Goal: Transaction & Acquisition: Download file/media

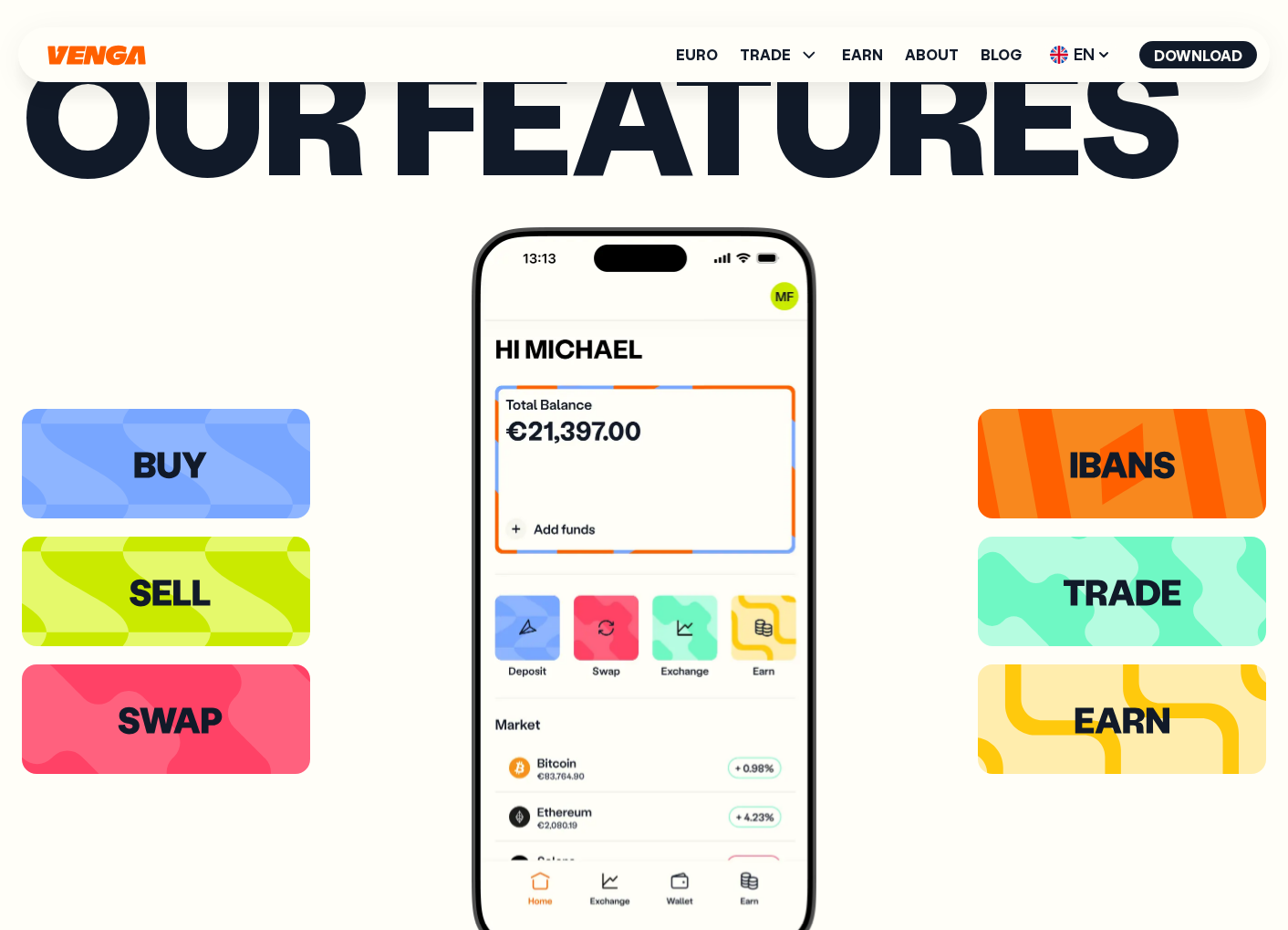
scroll to position [3571, 0]
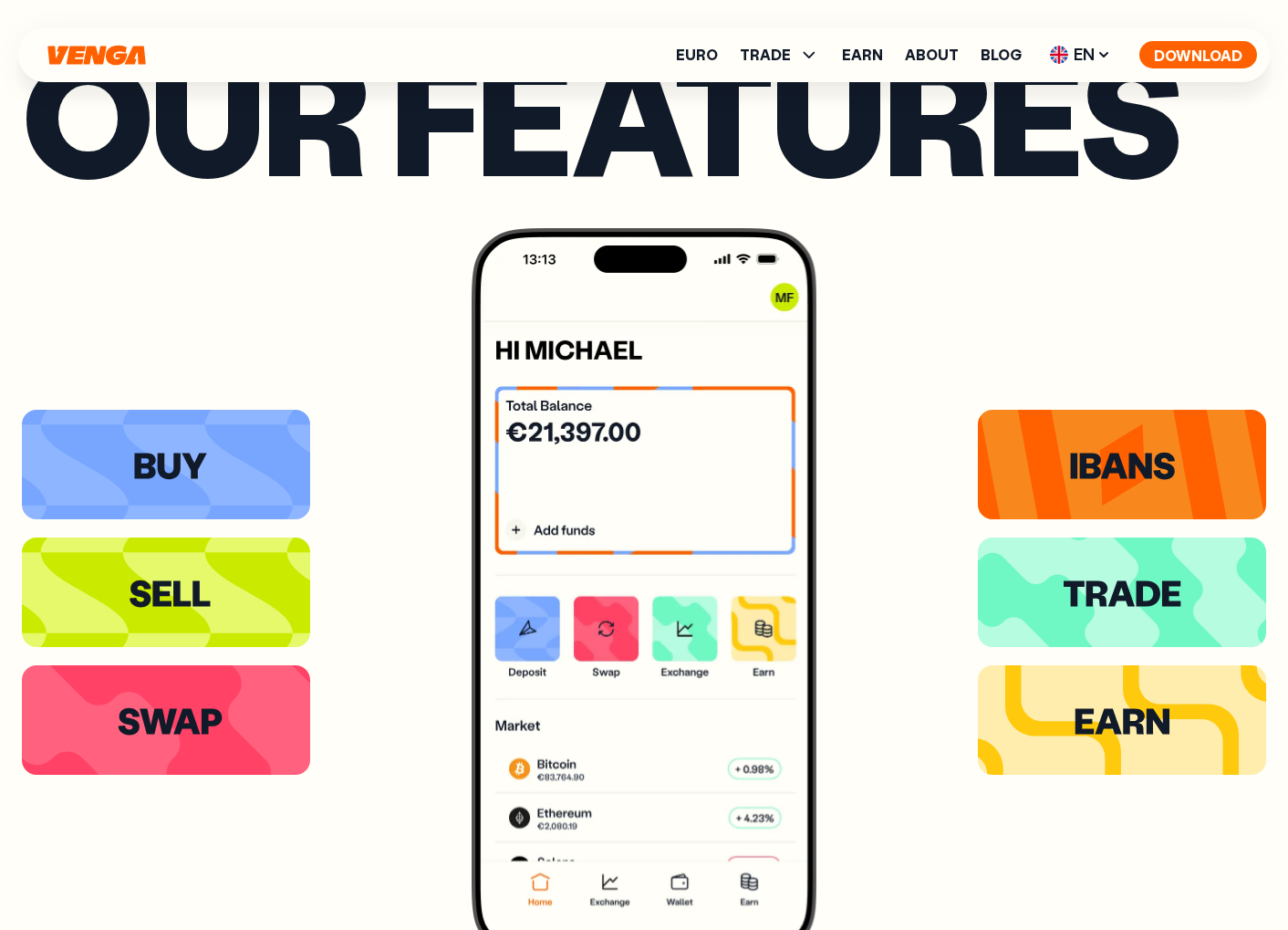
click at [1215, 47] on button "Download" at bounding box center [1198, 55] width 118 height 27
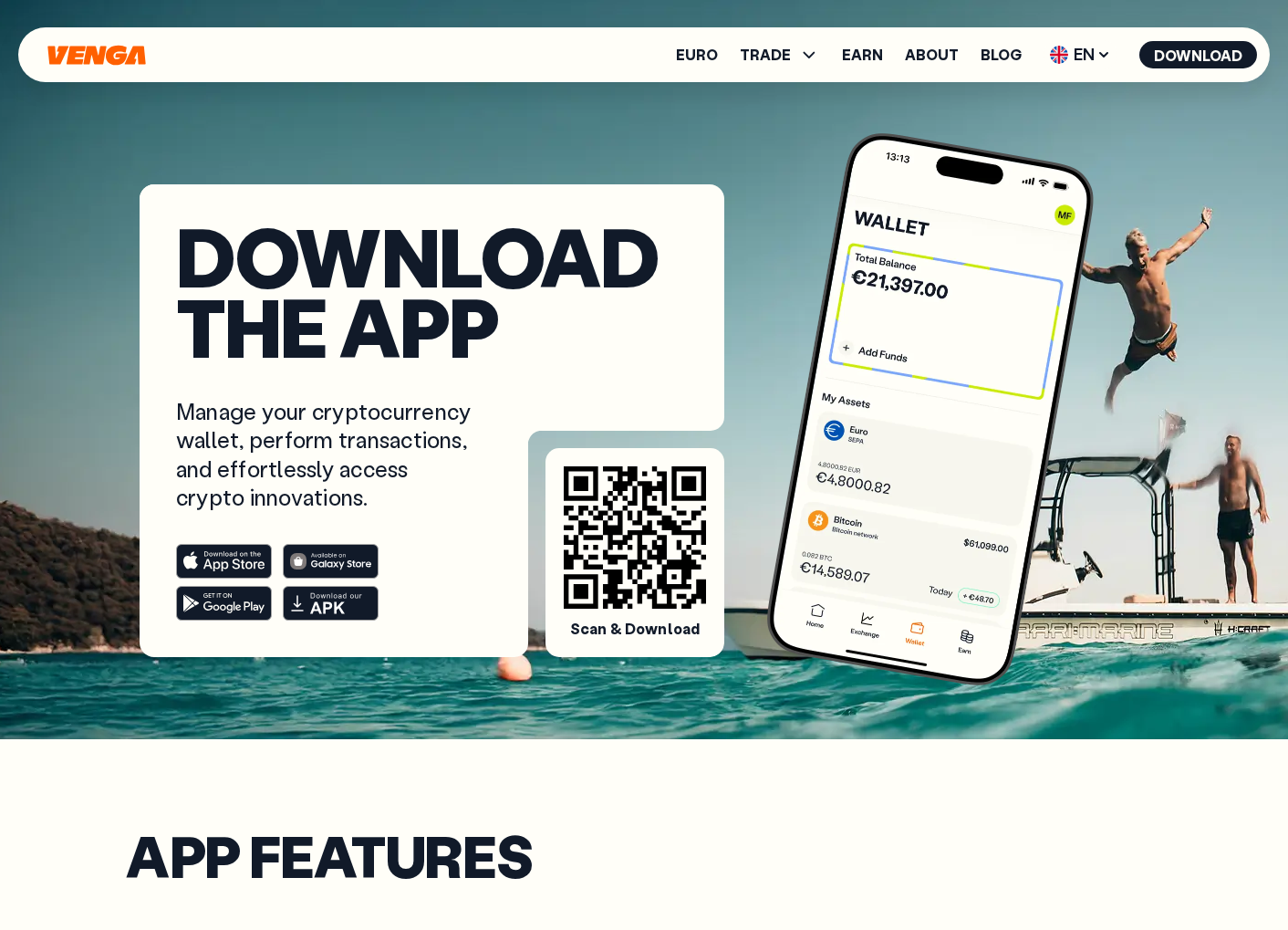
click at [81, 62] on icon "Home" at bounding box center [96, 55] width 97 height 20
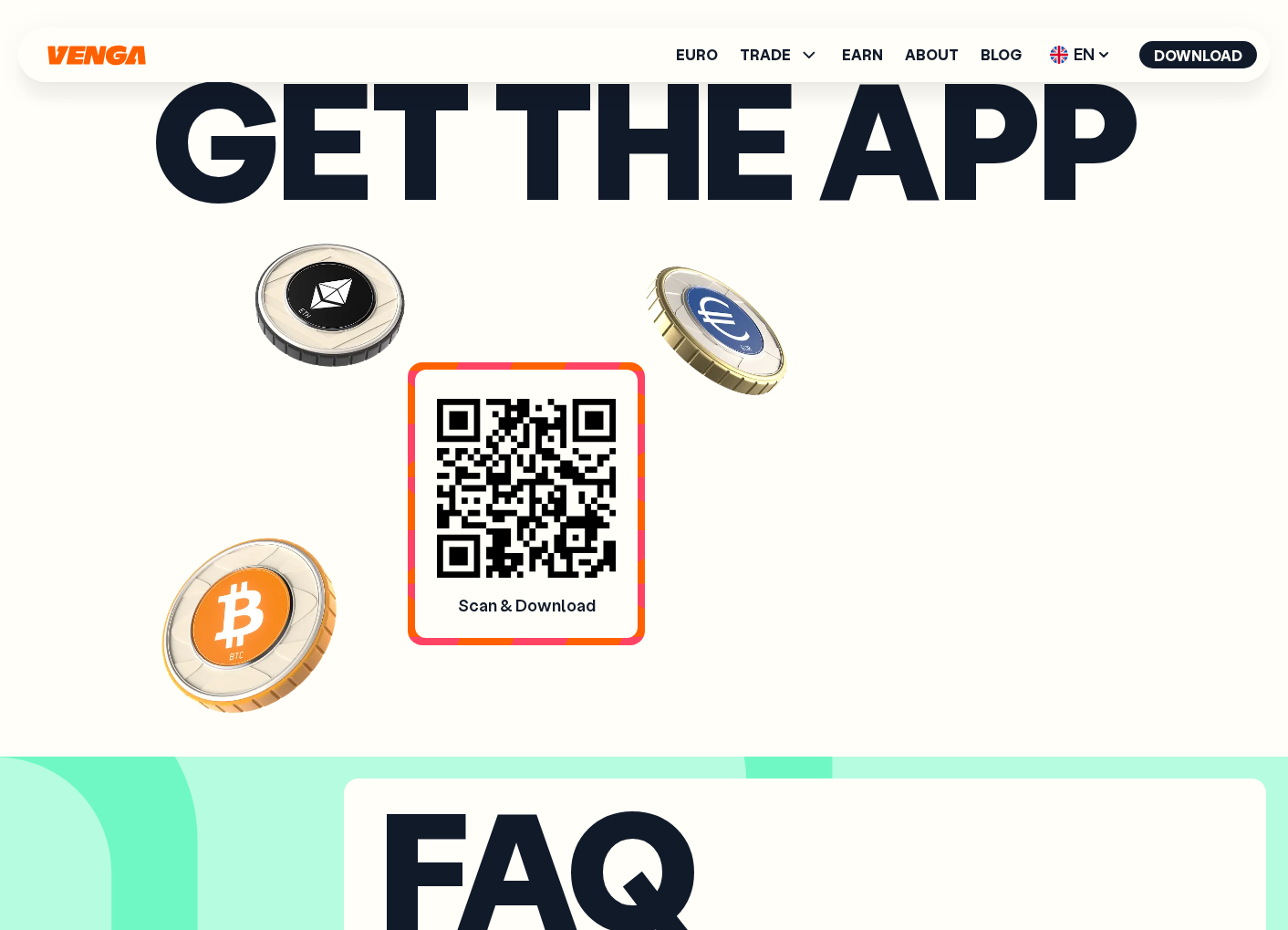
scroll to position [7402, 0]
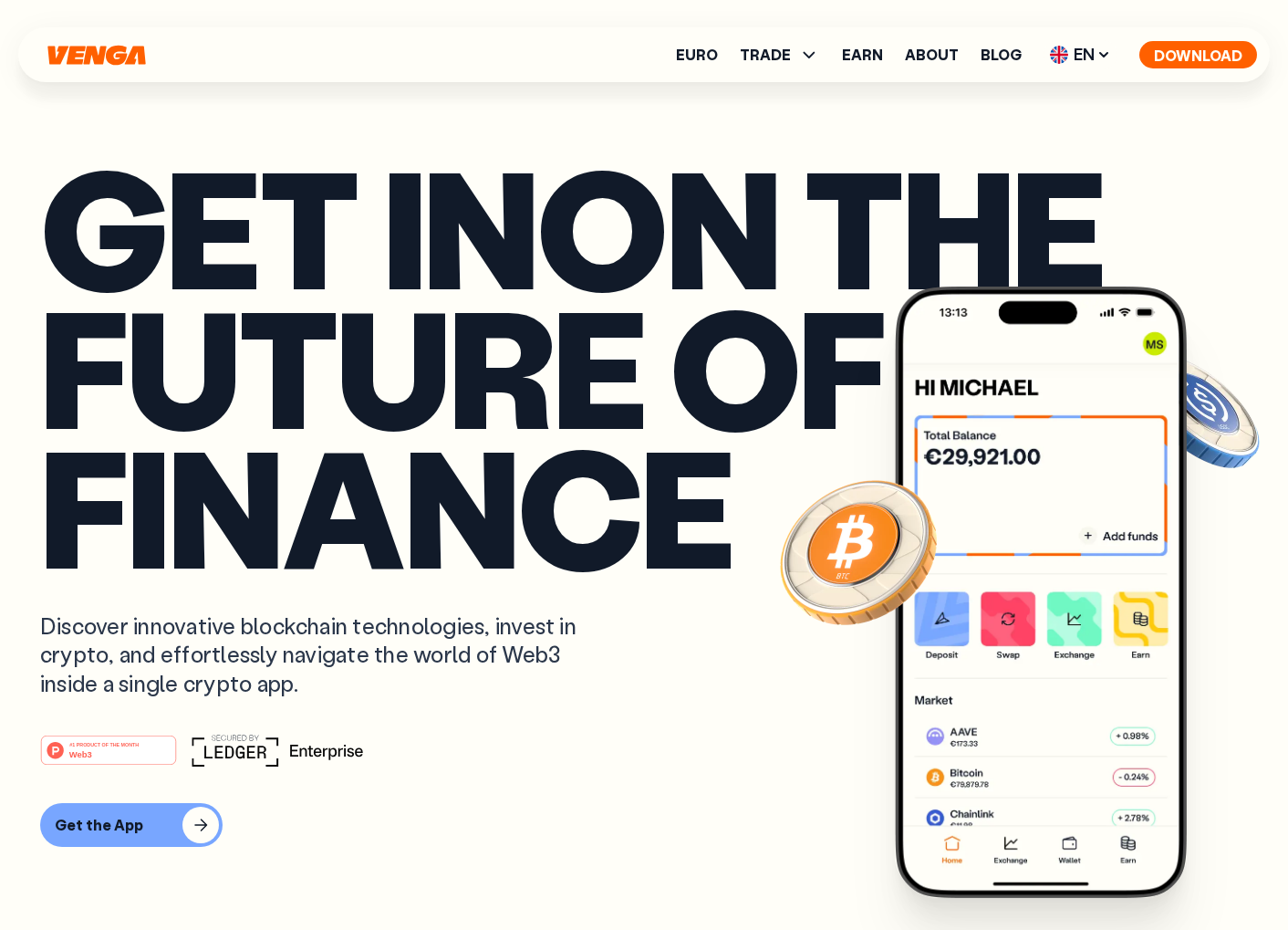
click at [1200, 59] on button "Download" at bounding box center [1198, 55] width 118 height 27
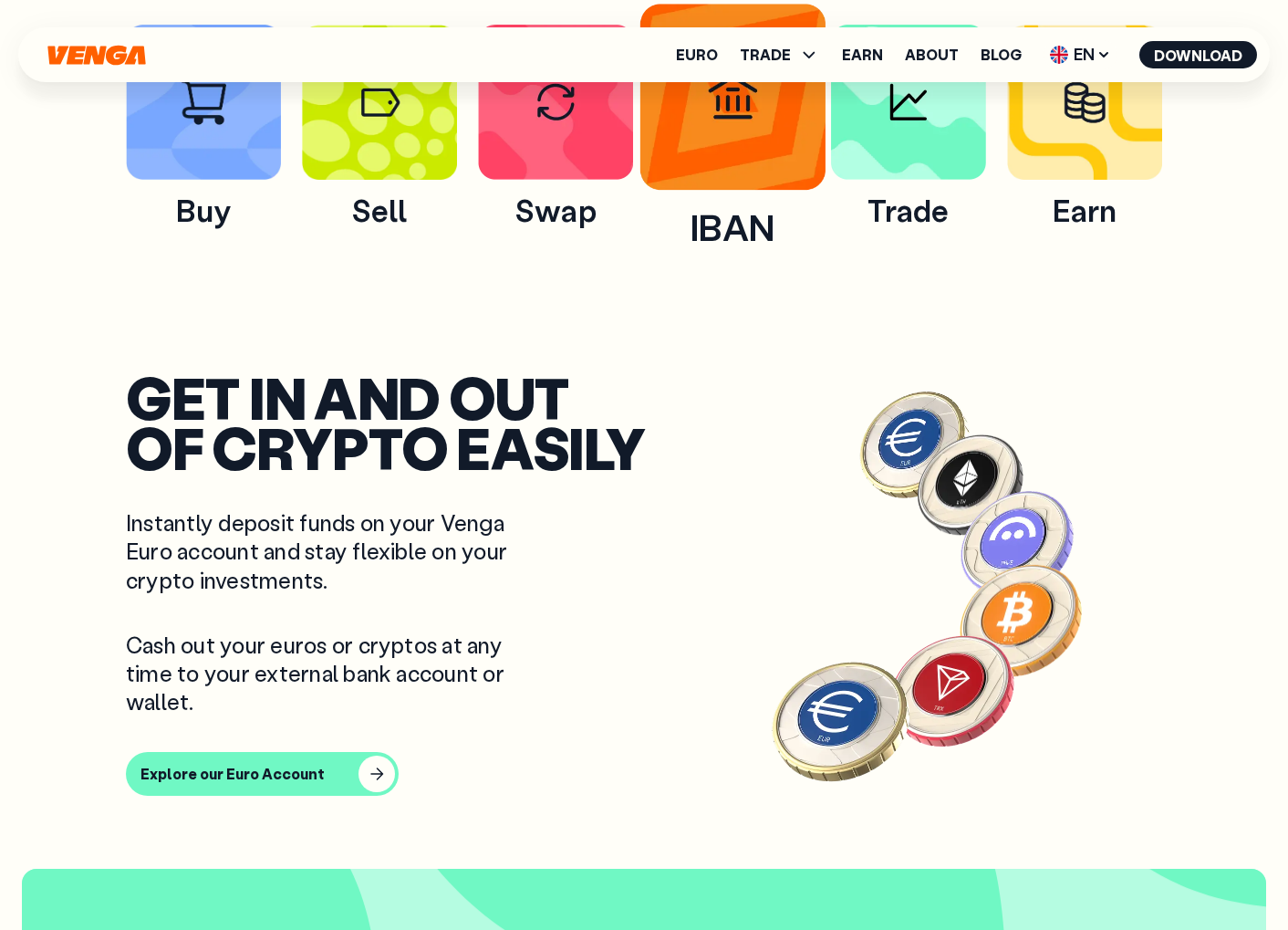
scroll to position [1031, 0]
click at [733, 124] on img at bounding box center [732, 97] width 186 height 186
